Goal: Information Seeking & Learning: Learn about a topic

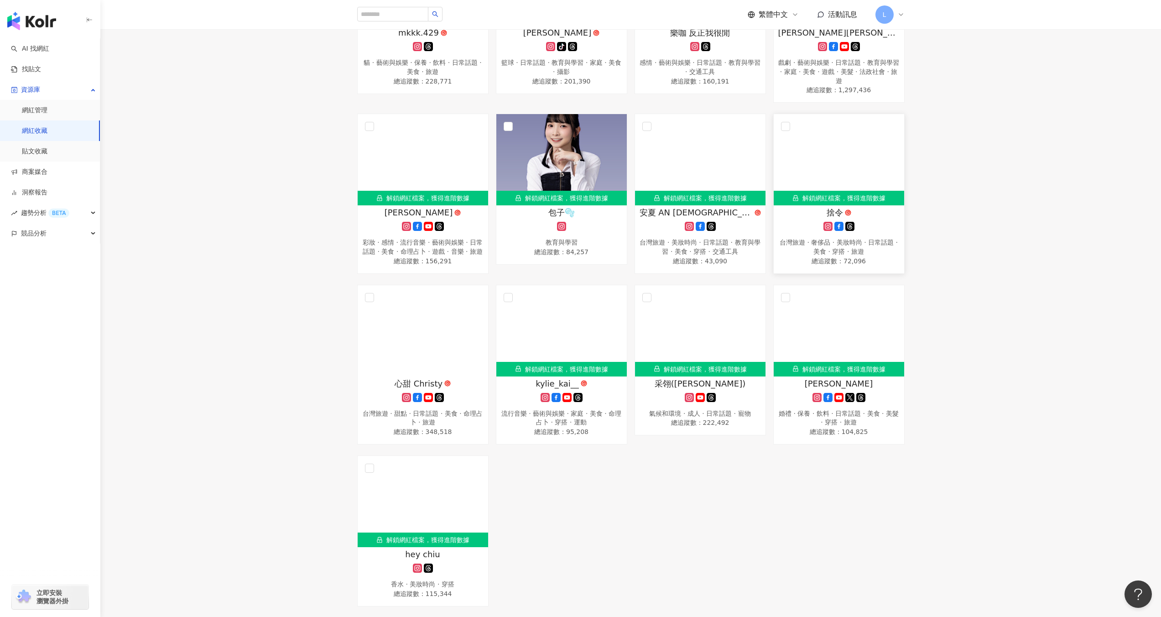
scroll to position [1244, 0]
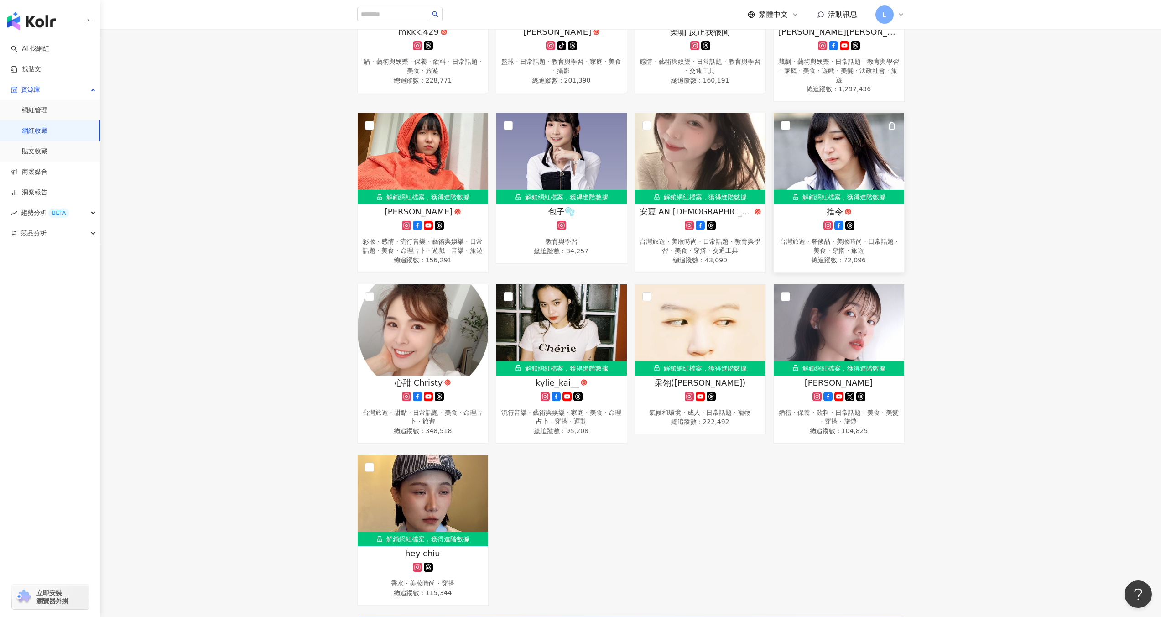
click at [816, 178] on img at bounding box center [839, 158] width 130 height 91
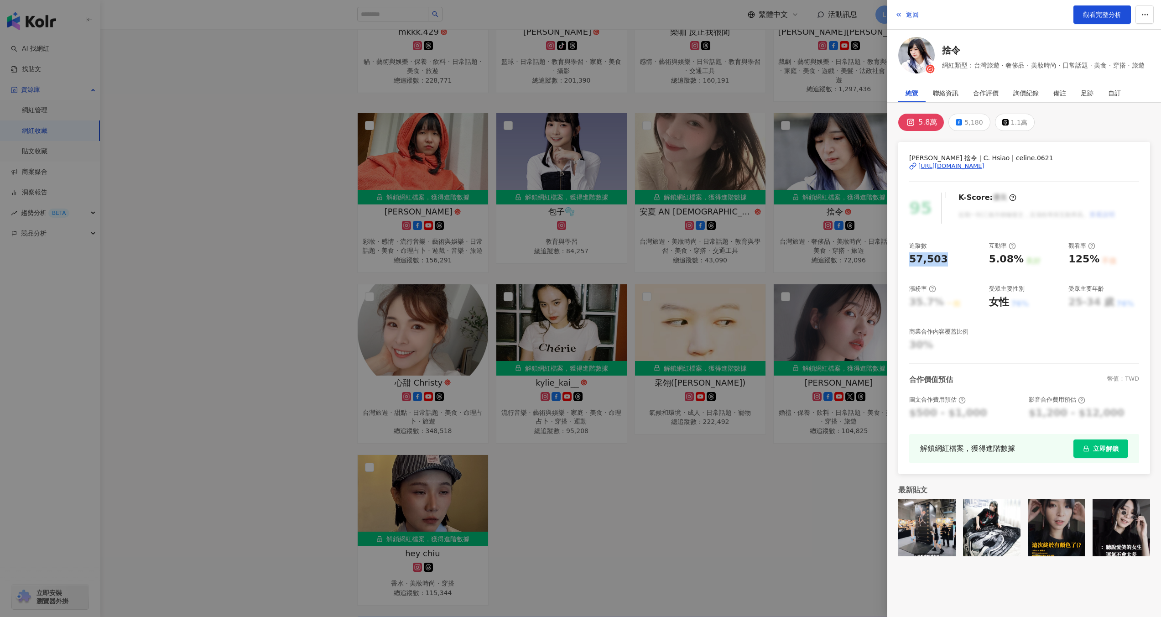
drag, startPoint x: 908, startPoint y: 259, endPoint x: 948, endPoint y: 258, distance: 40.1
click at [948, 258] on div "[PERSON_NAME] 捨令｜C. Hsiao | celine.0621 [URL][DOMAIN_NAME] 95 K-Score : 優良 近期一到…" at bounding box center [1024, 308] width 252 height 332
copy div "57,503"
click at [701, 472] on div at bounding box center [580, 308] width 1161 height 617
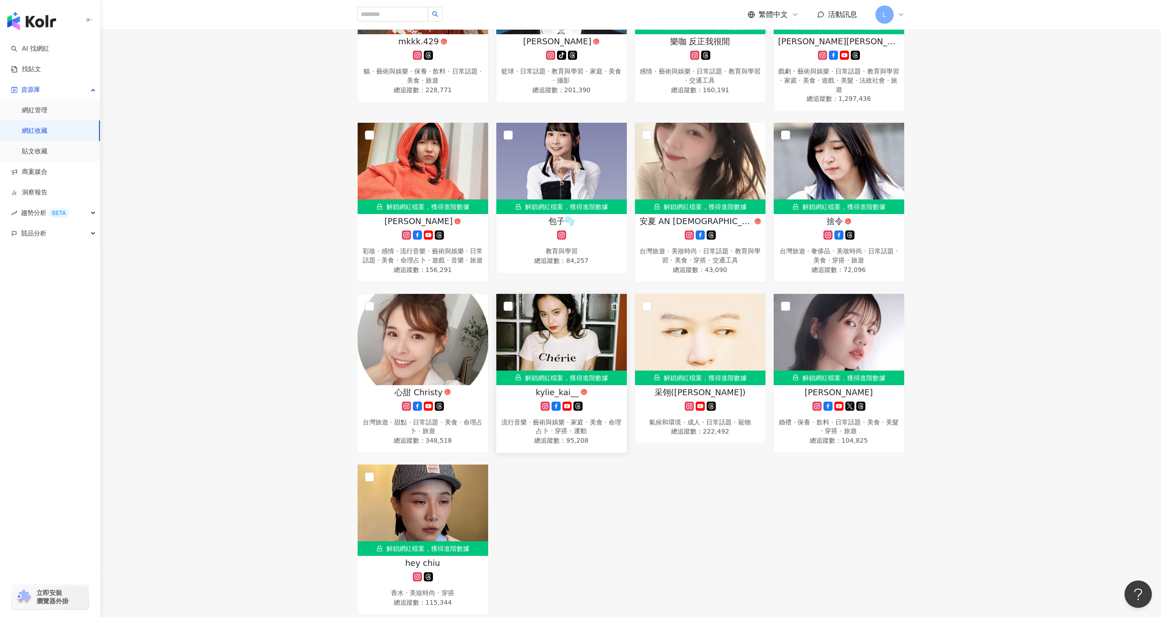
scroll to position [1231, 0]
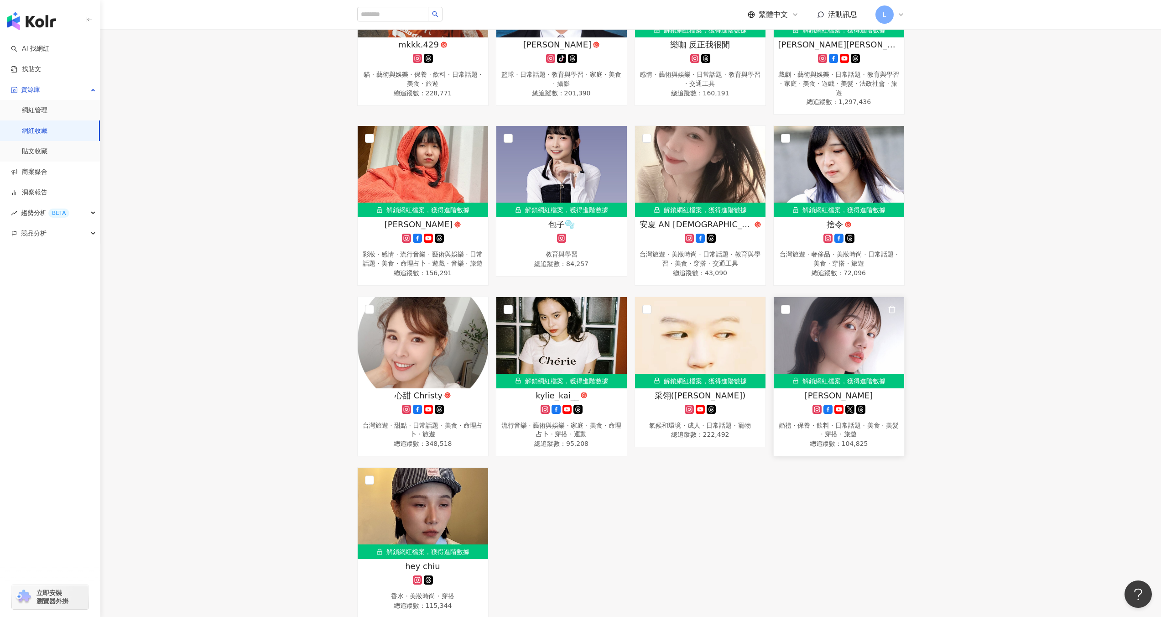
click at [873, 333] on img at bounding box center [839, 342] width 130 height 91
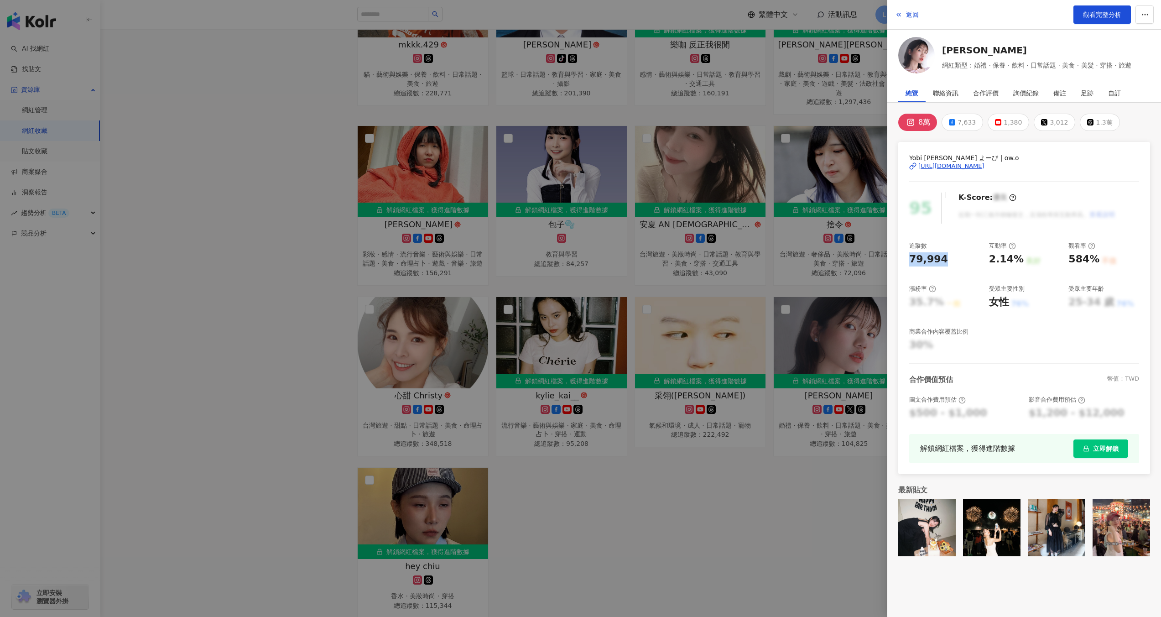
drag, startPoint x: 908, startPoint y: 261, endPoint x: 955, endPoint y: 258, distance: 46.6
click at [955, 258] on div "Yobi [PERSON_NAME] よーび | ow.o [URL][DOMAIN_NAME] 95 K-Score : 優良 近期一到三個月積極發文，且…" at bounding box center [1024, 308] width 252 height 332
copy div "79,994"
click at [679, 222] on div at bounding box center [580, 308] width 1161 height 617
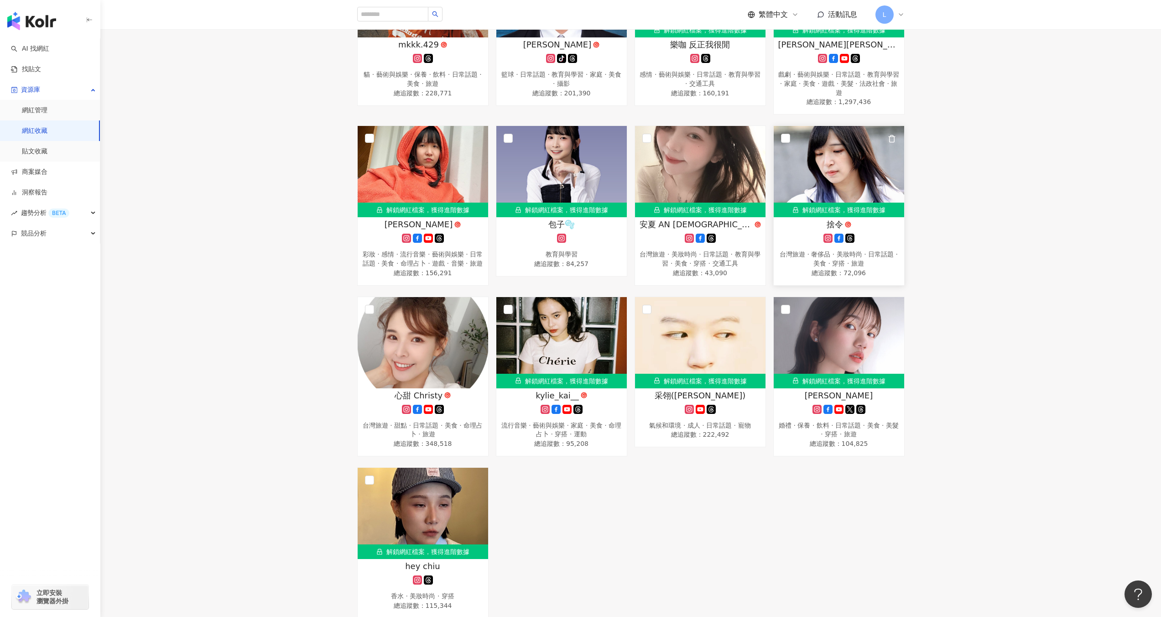
click at [854, 168] on img at bounding box center [839, 171] width 130 height 91
